Goal: Task Accomplishment & Management: Complete application form

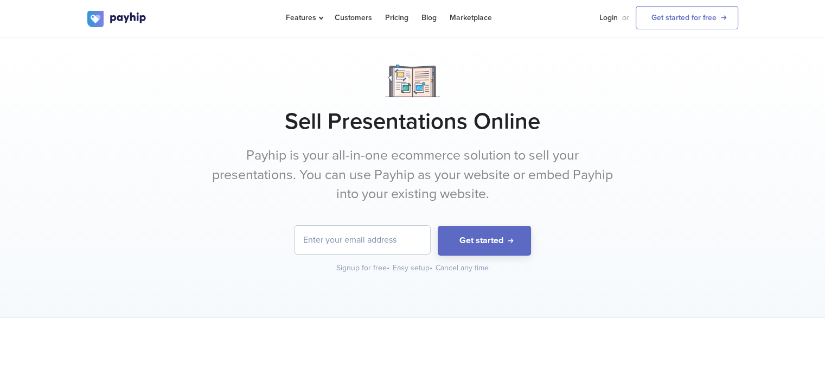
click at [376, 234] on input "email" at bounding box center [363, 240] width 136 height 28
type input "[EMAIL_ADDRESS][DOMAIN_NAME]"
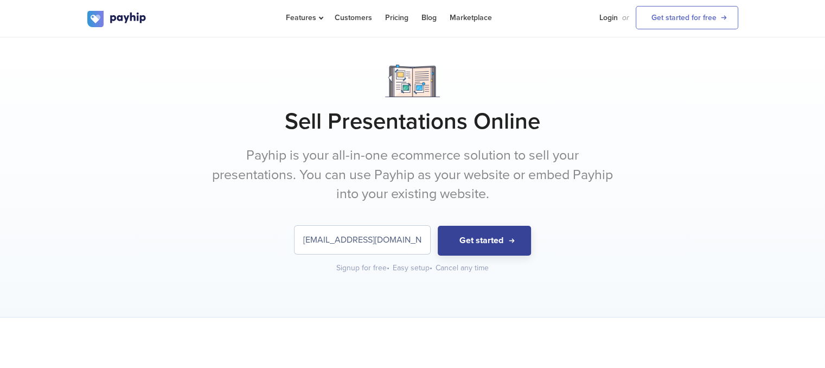
drag, startPoint x: 534, startPoint y: 223, endPoint x: 498, endPoint y: 245, distance: 41.7
click at [529, 226] on div "Sell Presentations Online Payhip is your all-in-one ecommerce solution to sell …" at bounding box center [412, 169] width 651 height 209
click at [498, 245] on button "Get started" at bounding box center [484, 241] width 93 height 30
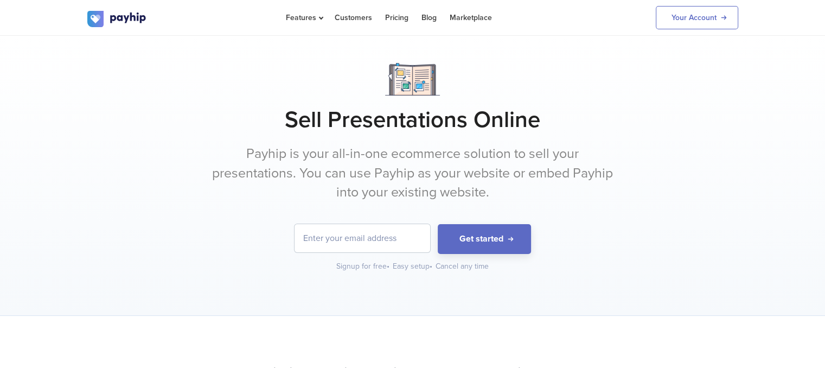
click at [368, 241] on input "email" at bounding box center [363, 238] width 136 height 28
type input "[EMAIL_ADDRESS][DOMAIN_NAME]"
click at [511, 232] on button "Get started" at bounding box center [484, 239] width 93 height 30
